Goal: Contribute content: Add original content to the website for others to see

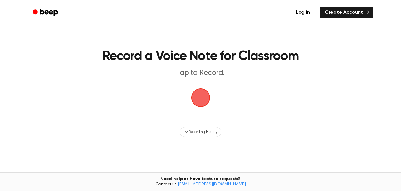
click at [204, 99] on span "button" at bounding box center [200, 97] width 21 height 21
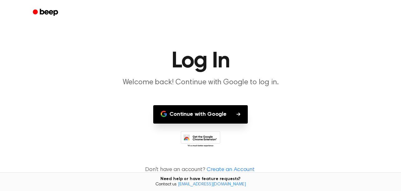
click at [222, 113] on button "Continue with Google" at bounding box center [200, 114] width 94 height 18
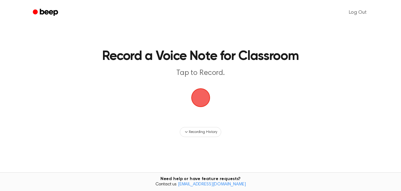
click at [200, 99] on span "button" at bounding box center [200, 98] width 20 height 20
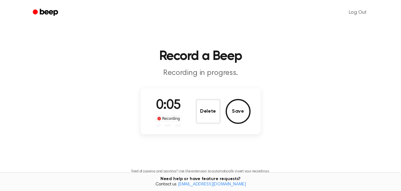
click at [228, 116] on button "Save" at bounding box center [237, 111] width 25 height 25
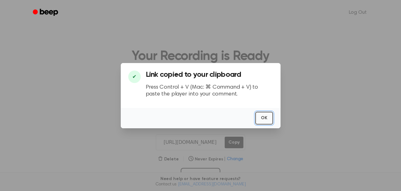
click at [259, 119] on button "OK" at bounding box center [264, 118] width 18 height 13
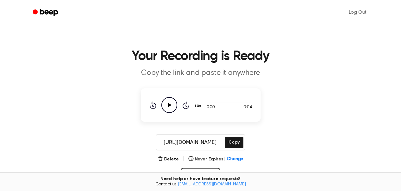
click at [168, 106] on icon "Play Audio" at bounding box center [169, 105] width 16 height 16
click at [235, 145] on button "Copy" at bounding box center [234, 143] width 18 height 12
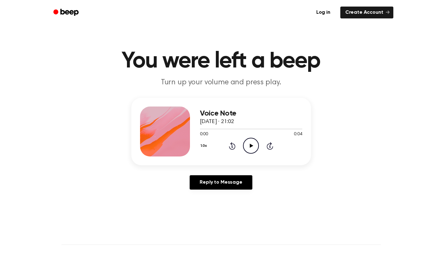
click at [254, 137] on div "0:00 0:04" at bounding box center [251, 134] width 102 height 7
click at [254, 143] on icon "Play Audio" at bounding box center [251, 146] width 16 height 16
